Goal: Task Accomplishment & Management: Manage account settings

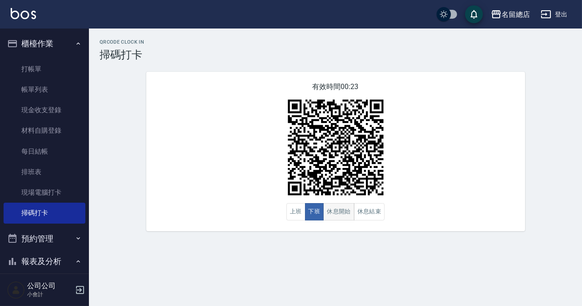
scroll to position [121, 0]
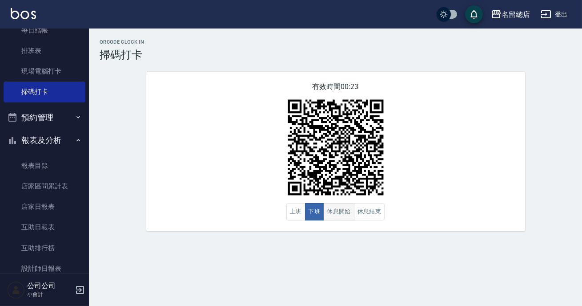
click at [340, 211] on button "休息開始" at bounding box center [338, 211] width 31 height 17
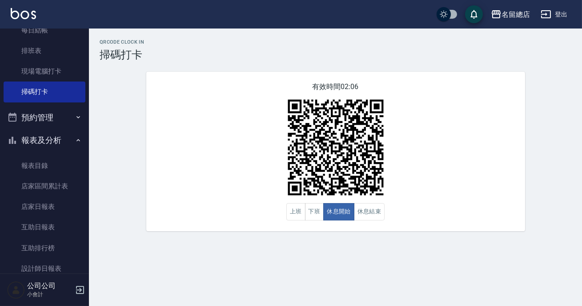
drag, startPoint x: 0, startPoint y: 270, endPoint x: 9, endPoint y: 276, distance: 10.9
click at [0, 270] on nav "櫃檯作業 打帳單 帳單列表 現金收支登錄 材料自購登錄 每日結帳 排班表 現場電腦打卡 掃碼打卡 預約管理 預約管理 單日預約紀錄 單週預約紀錄 報表及分析 …" at bounding box center [44, 150] width 89 height 245
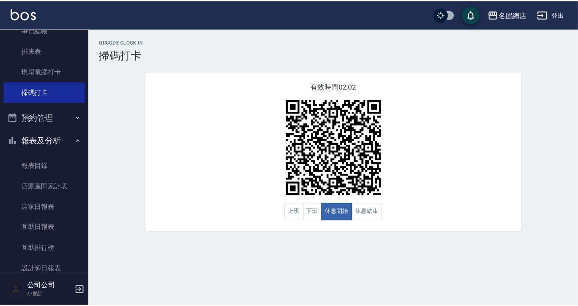
scroll to position [161, 0]
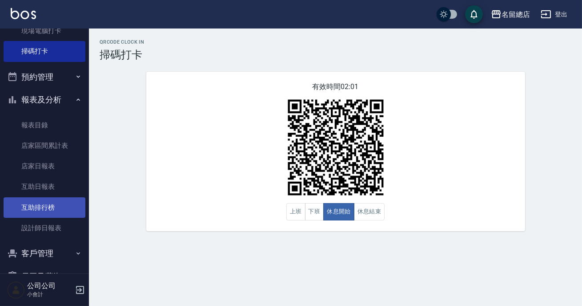
click at [54, 209] on link "互助排行榜" at bounding box center [45, 207] width 82 height 20
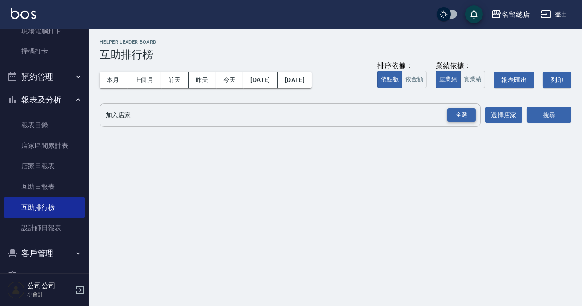
click at [472, 115] on div "全選" at bounding box center [461, 115] width 28 height 14
click at [539, 116] on button "搜尋" at bounding box center [549, 115] width 44 height 16
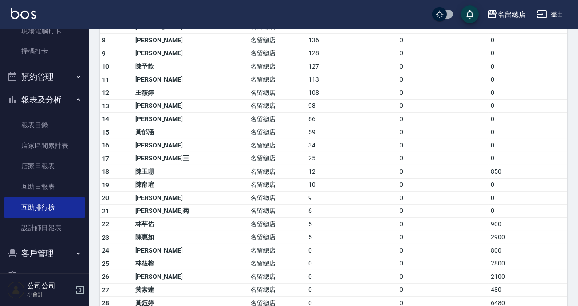
scroll to position [266, 0]
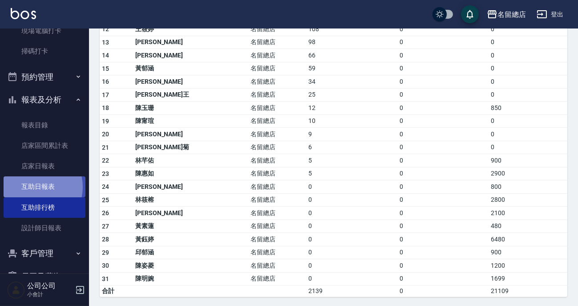
click at [34, 186] on link "互助日報表" at bounding box center [45, 186] width 82 height 20
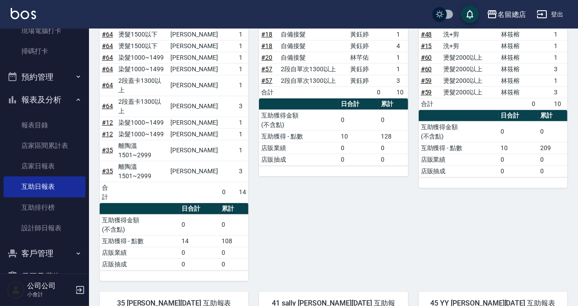
scroll to position [687, 0]
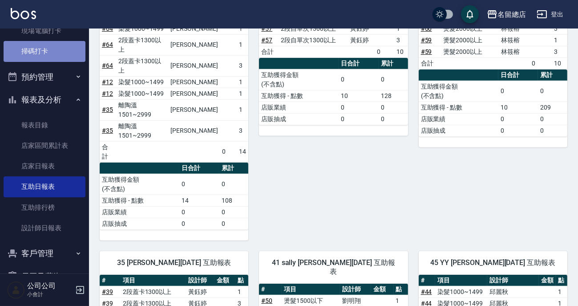
click at [62, 53] on link "掃碼打卡" at bounding box center [45, 51] width 82 height 20
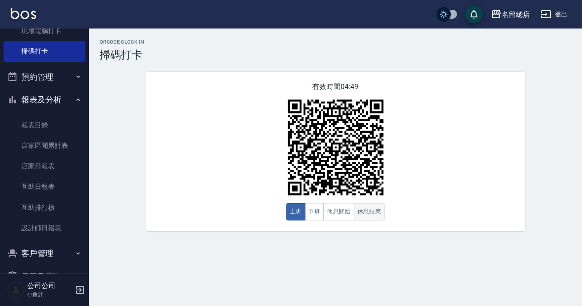
click at [362, 217] on button "休息結束" at bounding box center [369, 211] width 31 height 17
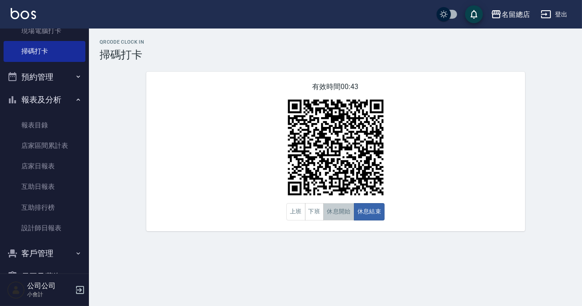
drag, startPoint x: 347, startPoint y: 213, endPoint x: 370, endPoint y: 217, distance: 23.1
click at [350, 213] on button "休息開始" at bounding box center [338, 211] width 31 height 17
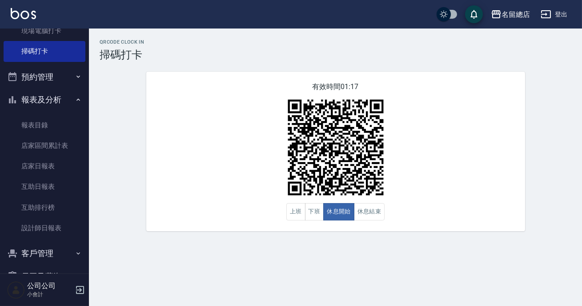
drag, startPoint x: 382, startPoint y: 151, endPoint x: 384, endPoint y: 170, distance: 18.9
click at [383, 151] on img at bounding box center [335, 147] width 111 height 111
click at [370, 209] on button "休息結束" at bounding box center [369, 211] width 31 height 17
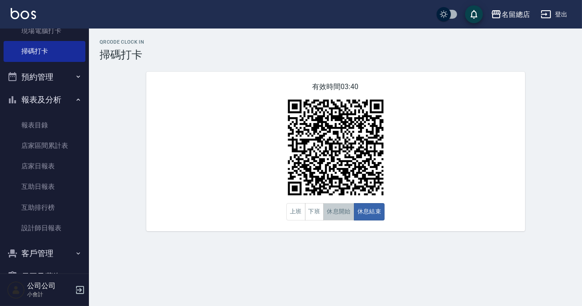
click at [328, 217] on button "休息開始" at bounding box center [338, 211] width 31 height 17
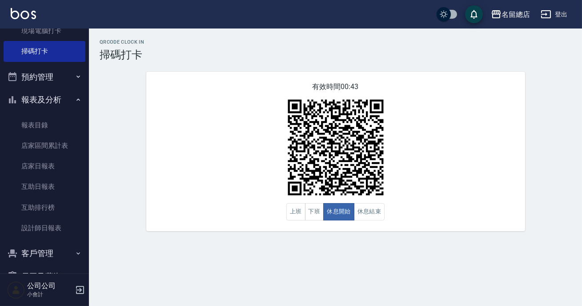
drag, startPoint x: 141, startPoint y: 216, endPoint x: 365, endPoint y: 222, distance: 224.3
click at [365, 222] on div "有效時間 00:43 上班 下班 休息開始 休息結束" at bounding box center [335, 151] width 379 height 159
click at [369, 212] on button "休息結束" at bounding box center [369, 211] width 31 height 17
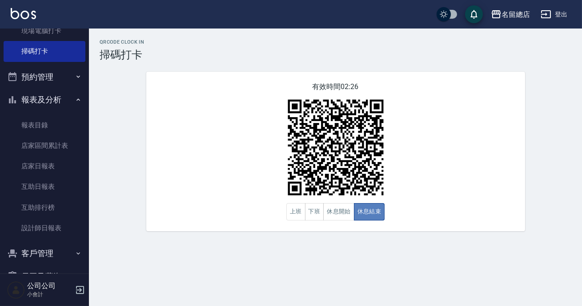
click at [382, 215] on button "休息結束" at bounding box center [369, 211] width 31 height 17
click at [338, 212] on button "休息開始" at bounding box center [338, 211] width 31 height 17
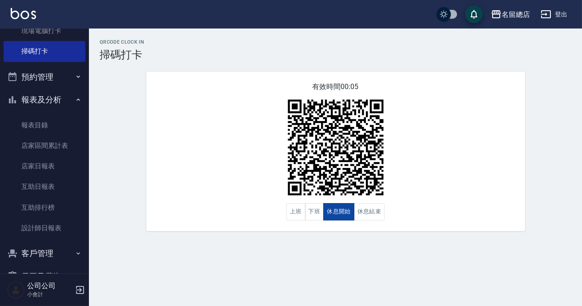
click at [338, 212] on button "休息開始" at bounding box center [338, 211] width 31 height 17
click at [310, 213] on button "下班" at bounding box center [314, 211] width 19 height 17
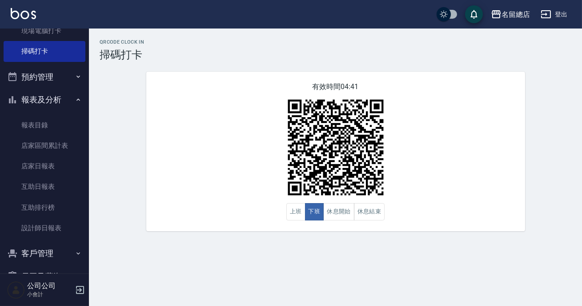
click at [582, 74] on div "QRcode Clock In 掃碼打卡 有效時間 04:41 上班 下班 休息開始 休息結束" at bounding box center [335, 135] width 493 height 192
click at [364, 210] on button "休息結束" at bounding box center [369, 211] width 31 height 17
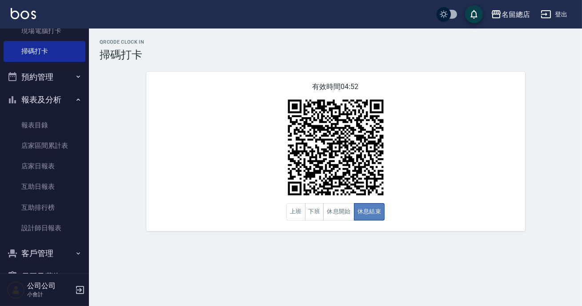
click at [364, 210] on button "休息結束" at bounding box center [369, 211] width 31 height 17
click at [337, 208] on button "休息開始" at bounding box center [338, 211] width 31 height 17
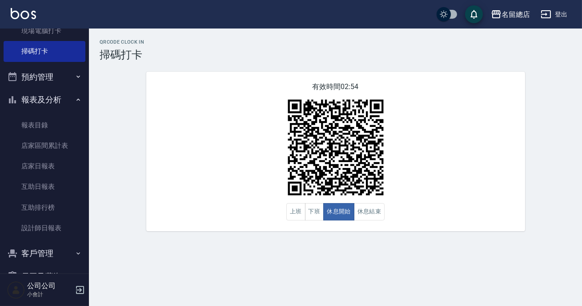
drag, startPoint x: 337, startPoint y: 208, endPoint x: 419, endPoint y: 223, distance: 82.7
click at [395, 222] on div "有效時間 02:54 上班 下班 休息開始 休息結束" at bounding box center [335, 151] width 379 height 159
click at [365, 210] on button "休息結束" at bounding box center [369, 211] width 31 height 17
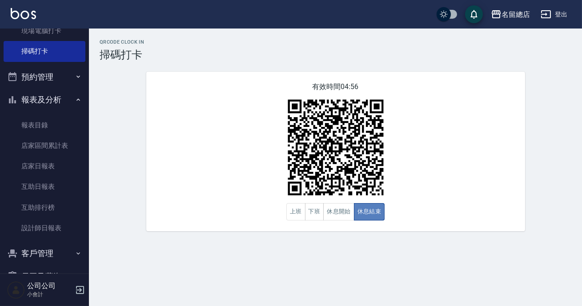
drag, startPoint x: 368, startPoint y: 213, endPoint x: 353, endPoint y: 210, distance: 15.0
click at [368, 213] on button "休息結束" at bounding box center [369, 211] width 31 height 17
click at [289, 216] on button "上班" at bounding box center [295, 211] width 19 height 17
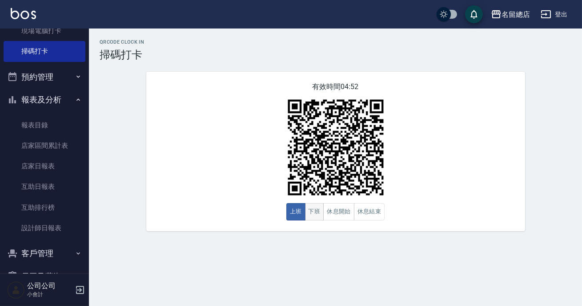
click at [309, 208] on button "下班" at bounding box center [314, 211] width 19 height 17
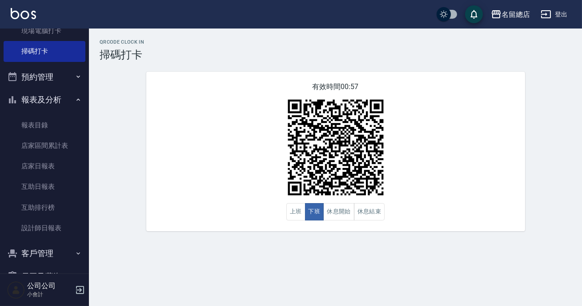
scroll to position [209, 0]
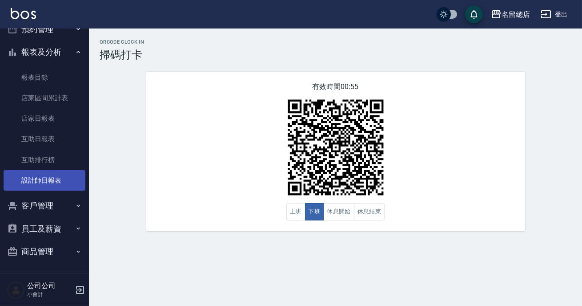
click at [48, 179] on link "設計師日報表" at bounding box center [45, 180] width 82 height 20
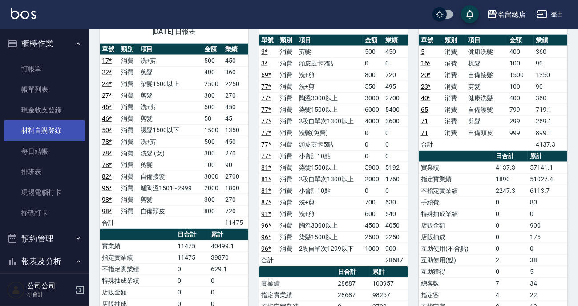
scroll to position [1900, 0]
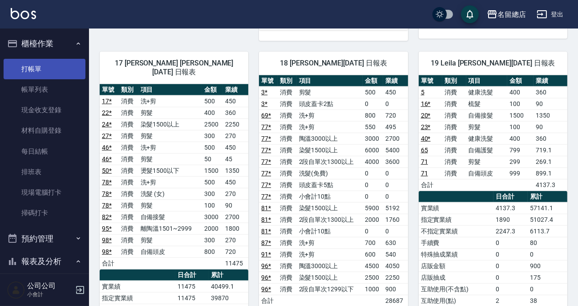
click at [49, 59] on link "打帳單" at bounding box center [45, 69] width 82 height 20
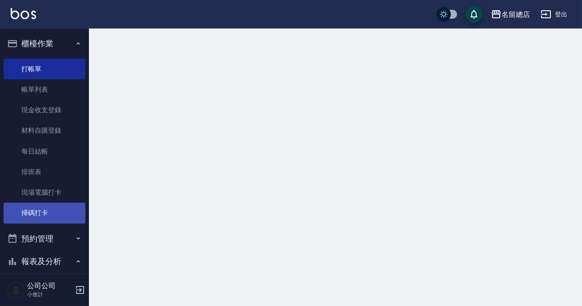
click at [43, 216] on link "掃碼打卡" at bounding box center [45, 212] width 82 height 20
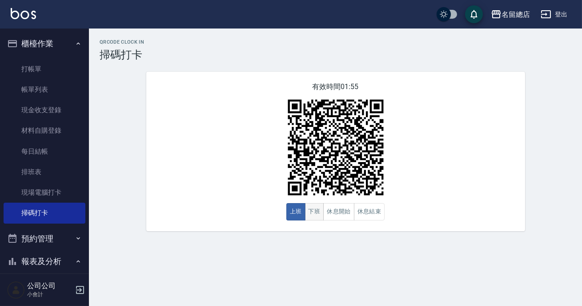
click at [308, 212] on button "下班" at bounding box center [314, 211] width 19 height 17
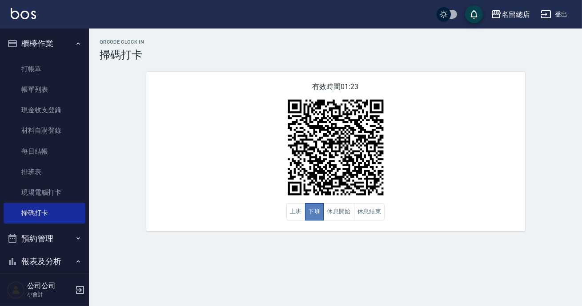
click at [308, 212] on button "下班" at bounding box center [314, 211] width 19 height 17
click at [375, 212] on button "休息結束" at bounding box center [369, 211] width 31 height 17
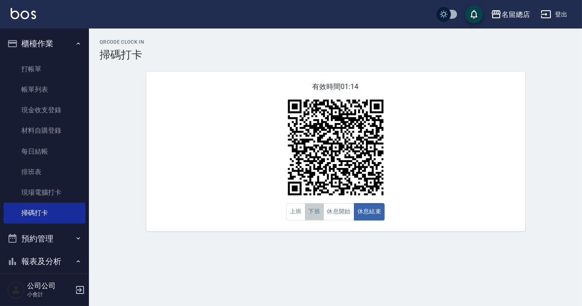
click at [316, 213] on button "下班" at bounding box center [314, 211] width 19 height 17
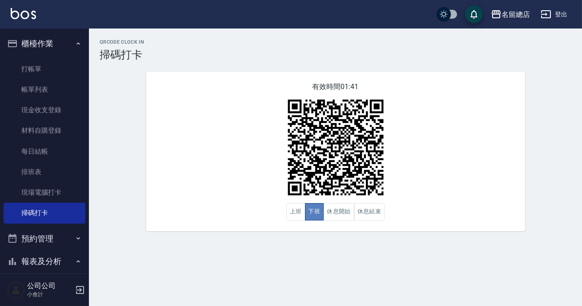
click at [317, 212] on button "下班" at bounding box center [314, 211] width 19 height 17
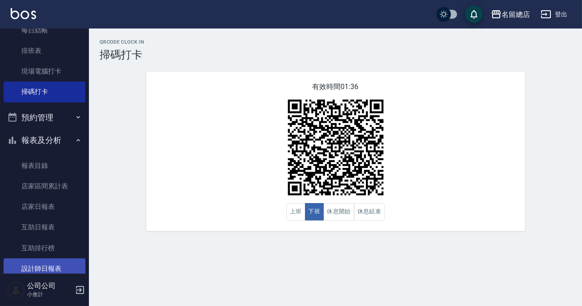
scroll to position [202, 0]
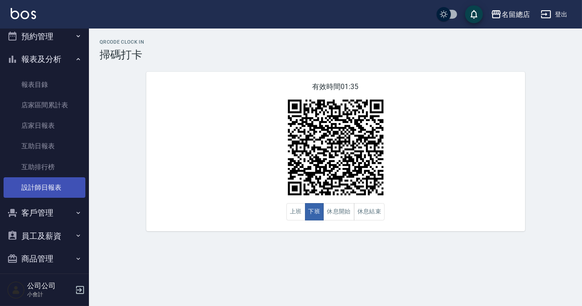
click at [47, 180] on link "設計師日報表" at bounding box center [45, 187] width 82 height 20
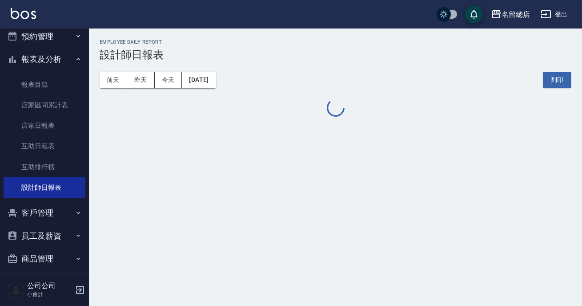
click at [316, 54] on h3 "設計師日報表" at bounding box center [336, 54] width 472 height 12
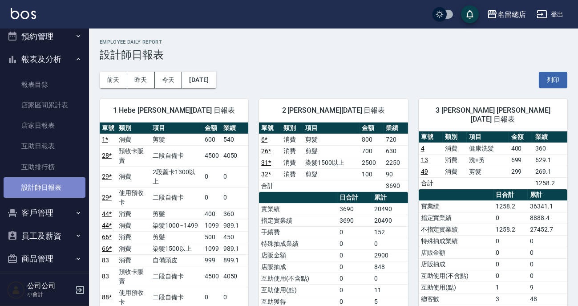
click at [52, 180] on link "設計師日報表" at bounding box center [45, 187] width 82 height 20
click at [351, 92] on div "2 Vivi [PERSON_NAME][DATE] 日報表 單號 類別 項目 金額 業績 6 * 消費 剪髮 800 720 26 * 消費 剪髮 700 …" at bounding box center [327, 301] width 159 height 427
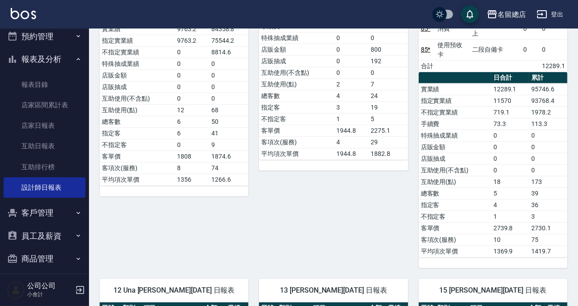
scroll to position [1374, 0]
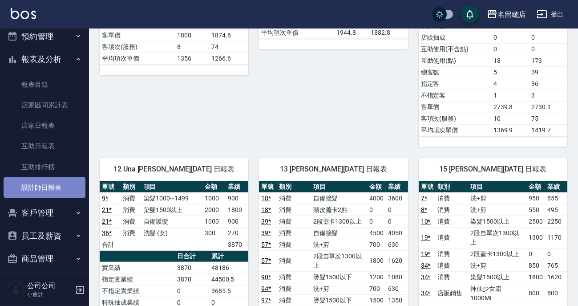
click at [44, 188] on link "設計師日報表" at bounding box center [45, 187] width 82 height 20
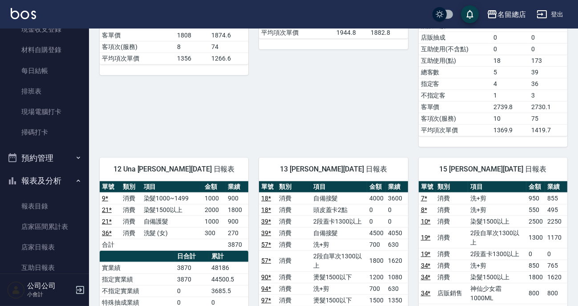
scroll to position [40, 0]
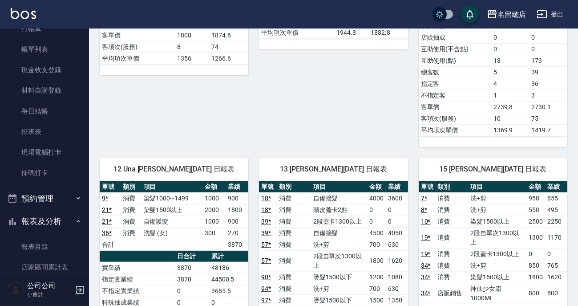
click at [40, 223] on button "報表及分析" at bounding box center [45, 220] width 82 height 23
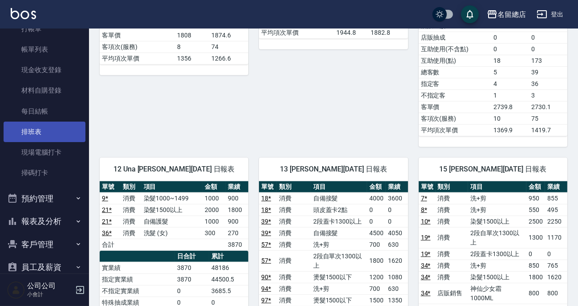
scroll to position [0, 0]
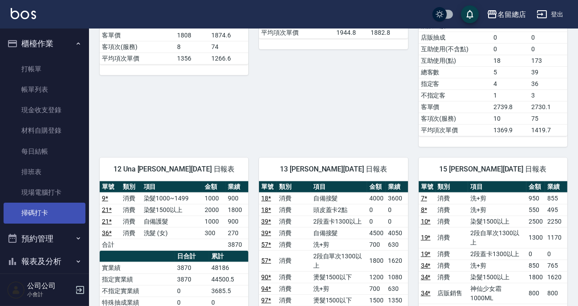
click at [41, 204] on link "掃碼打卡" at bounding box center [45, 212] width 82 height 20
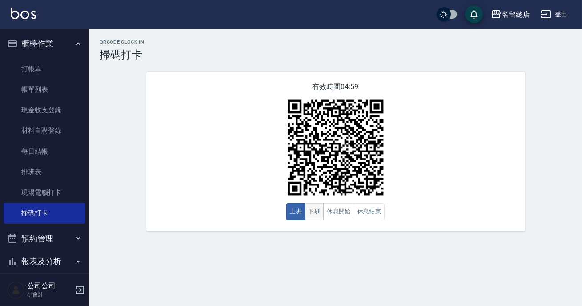
click at [311, 210] on button "下班" at bounding box center [314, 211] width 19 height 17
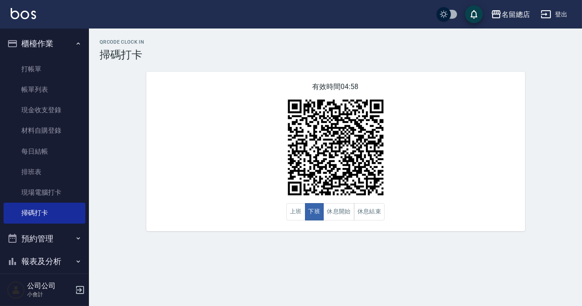
click at [425, 165] on div "有效時間 04:58 上班 下班 休息開始 休息結束" at bounding box center [335, 151] width 379 height 159
